Goal: Entertainment & Leisure: Consume media (video, audio)

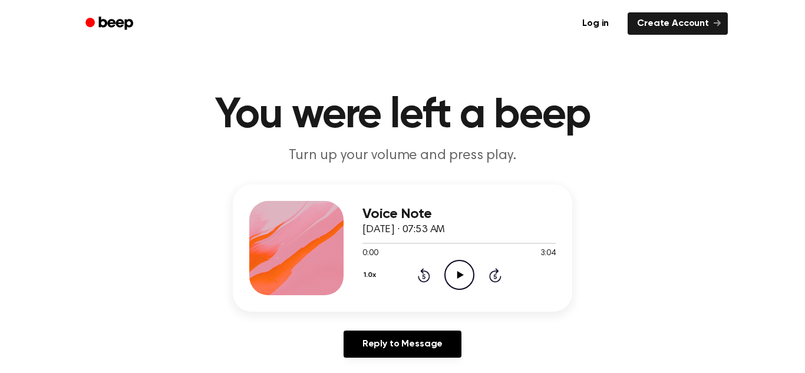
click at [456, 273] on icon "Play Audio" at bounding box center [459, 275] width 30 height 30
click at [460, 273] on icon at bounding box center [459, 275] width 5 height 8
click at [460, 273] on icon "Play Audio" at bounding box center [459, 275] width 30 height 30
click at [460, 273] on icon at bounding box center [459, 275] width 5 height 8
click at [460, 272] on icon "Play Audio" at bounding box center [459, 275] width 30 height 30
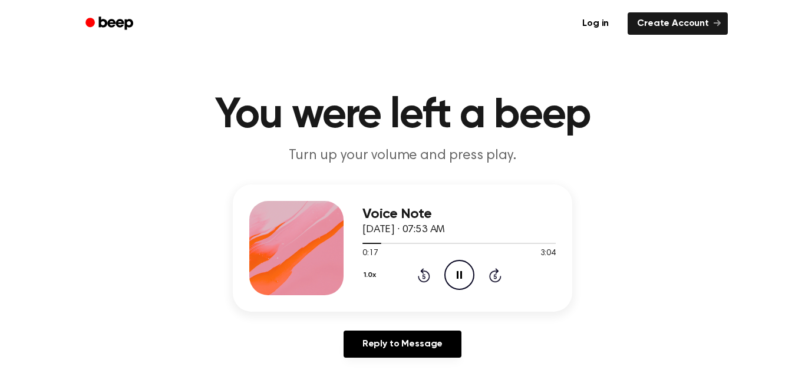
click at [460, 272] on icon at bounding box center [459, 275] width 5 height 8
click at [460, 272] on icon "Play Audio" at bounding box center [459, 275] width 30 height 30
click at [461, 270] on icon "Pause Audio" at bounding box center [459, 275] width 30 height 30
click at [461, 270] on icon "Play Audio" at bounding box center [459, 275] width 30 height 30
click at [461, 270] on icon "Pause Audio" at bounding box center [459, 275] width 30 height 30
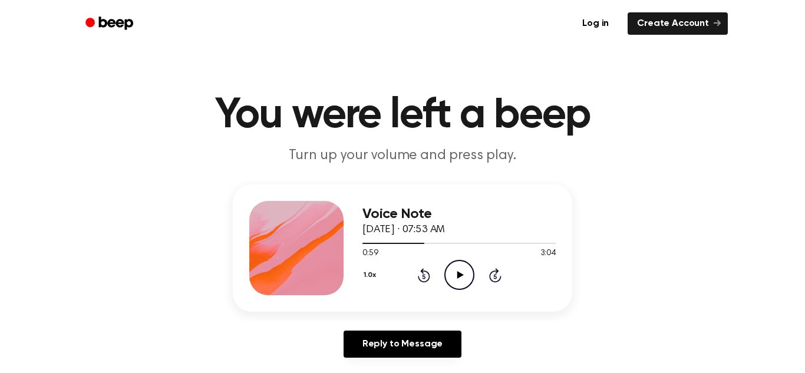
click at [461, 270] on icon "Play Audio" at bounding box center [459, 275] width 30 height 30
click at [461, 270] on icon "Pause Audio" at bounding box center [459, 275] width 30 height 30
click at [461, 270] on icon "Play Audio" at bounding box center [459, 275] width 30 height 30
click at [461, 270] on icon "Pause Audio" at bounding box center [459, 275] width 30 height 30
click at [461, 270] on icon "Play Audio" at bounding box center [459, 275] width 30 height 30
